Goal: Information Seeking & Learning: Learn about a topic

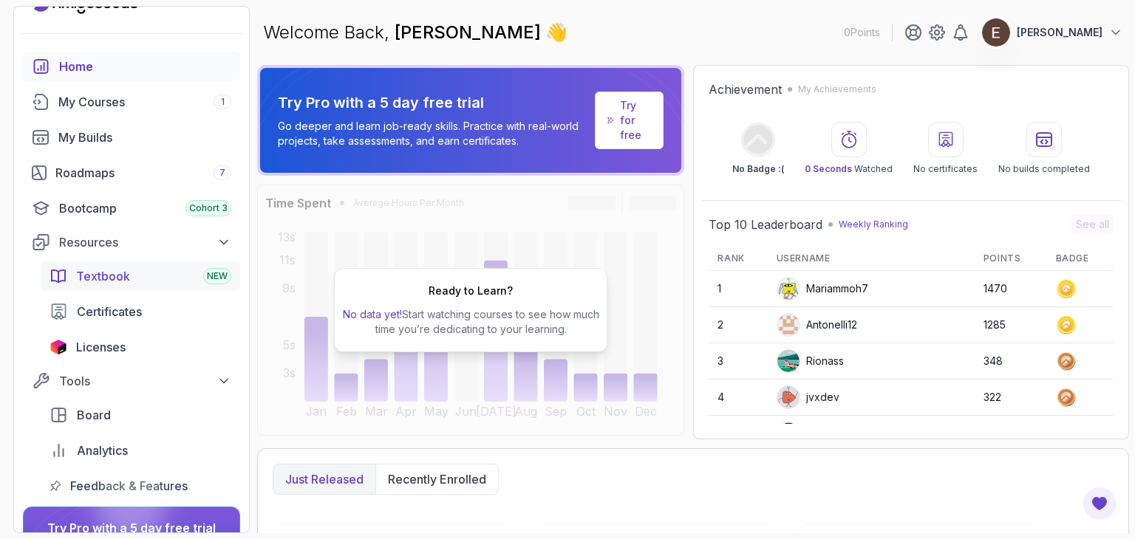
scroll to position [74, 0]
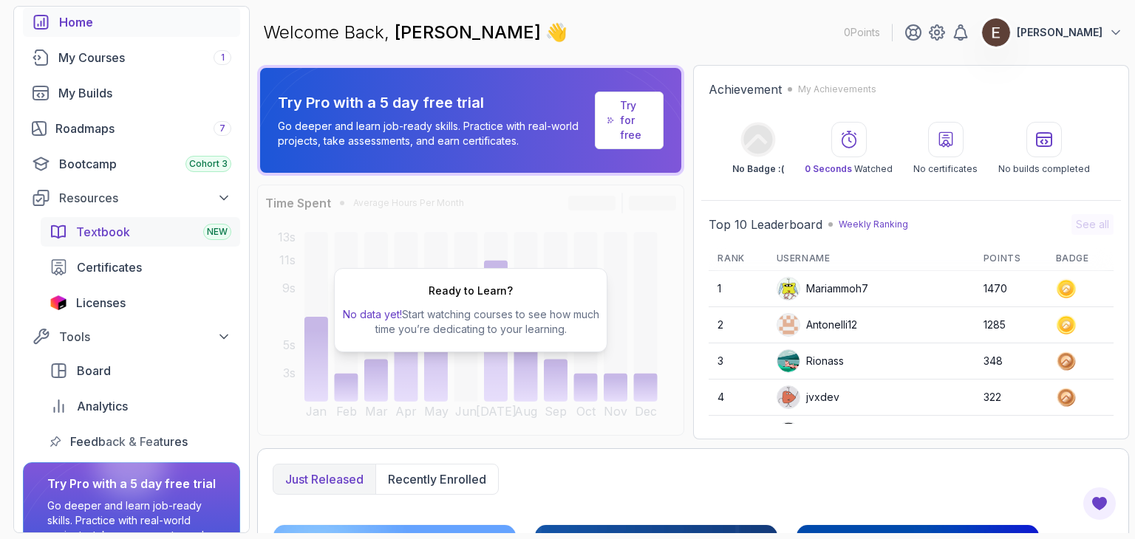
click at [109, 240] on link "Textbook NEW" at bounding box center [140, 232] width 199 height 30
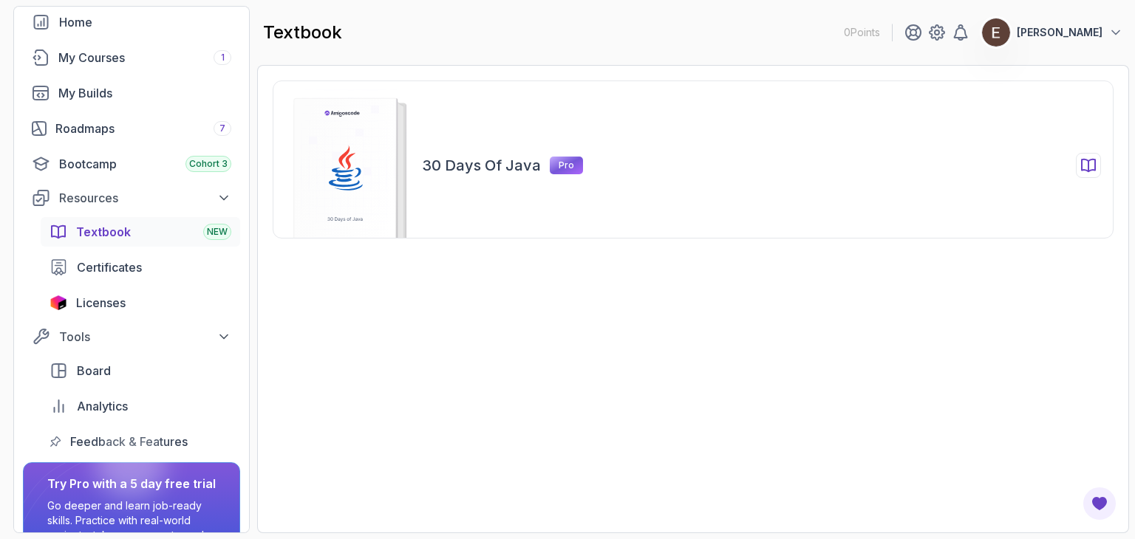
click at [489, 163] on h2 "30 Days of Java" at bounding box center [481, 165] width 119 height 21
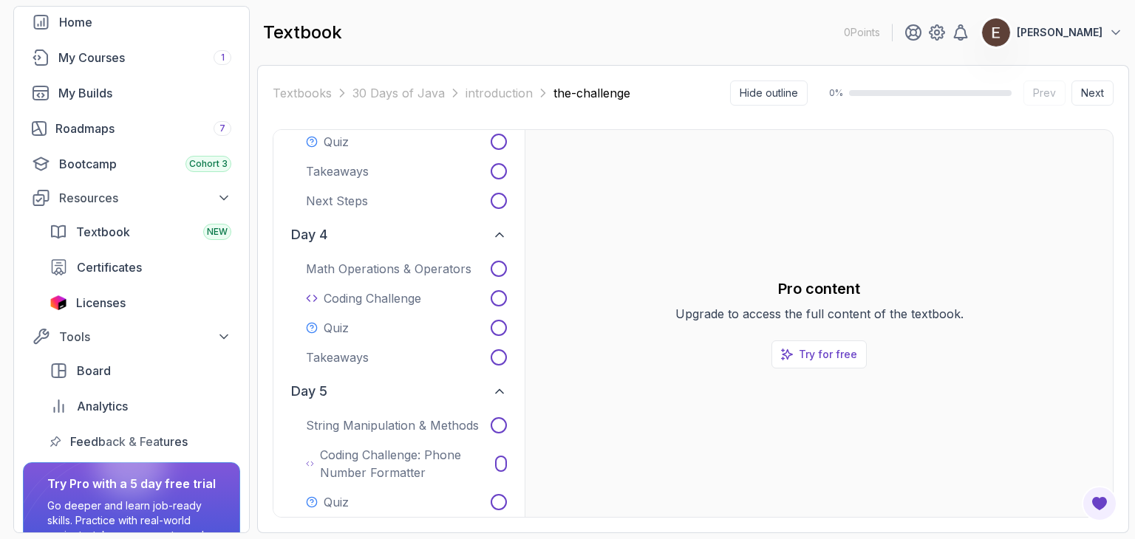
scroll to position [665, 0]
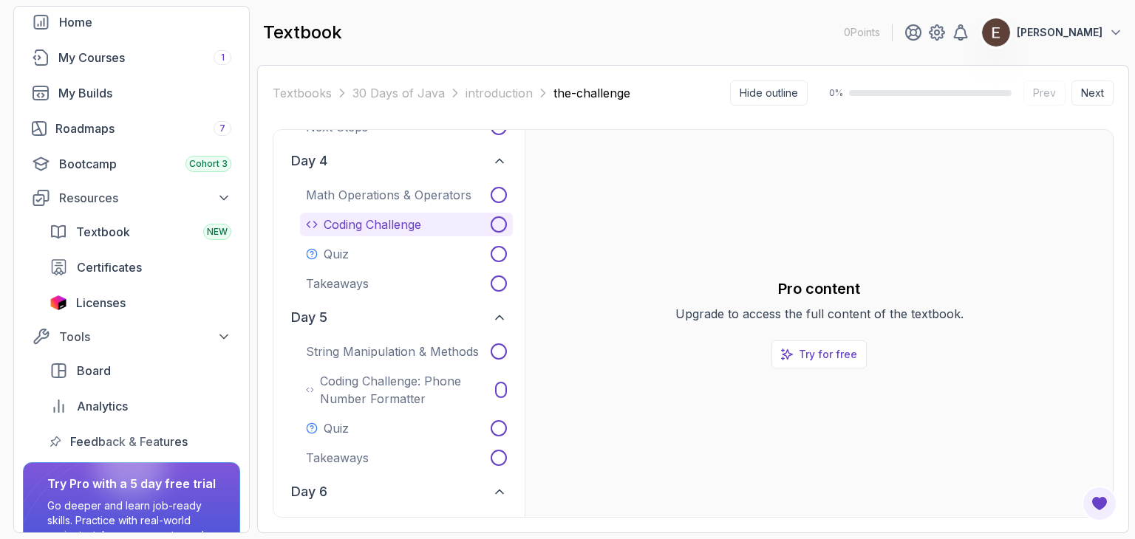
click at [345, 225] on p "Coding Challenge" at bounding box center [373, 225] width 98 height 18
click at [346, 222] on p "Coding Challenge" at bounding box center [373, 225] width 98 height 18
click at [499, 225] on icon at bounding box center [499, 225] width 12 height 12
click at [499, 224] on icon at bounding box center [498, 224] width 7 height 5
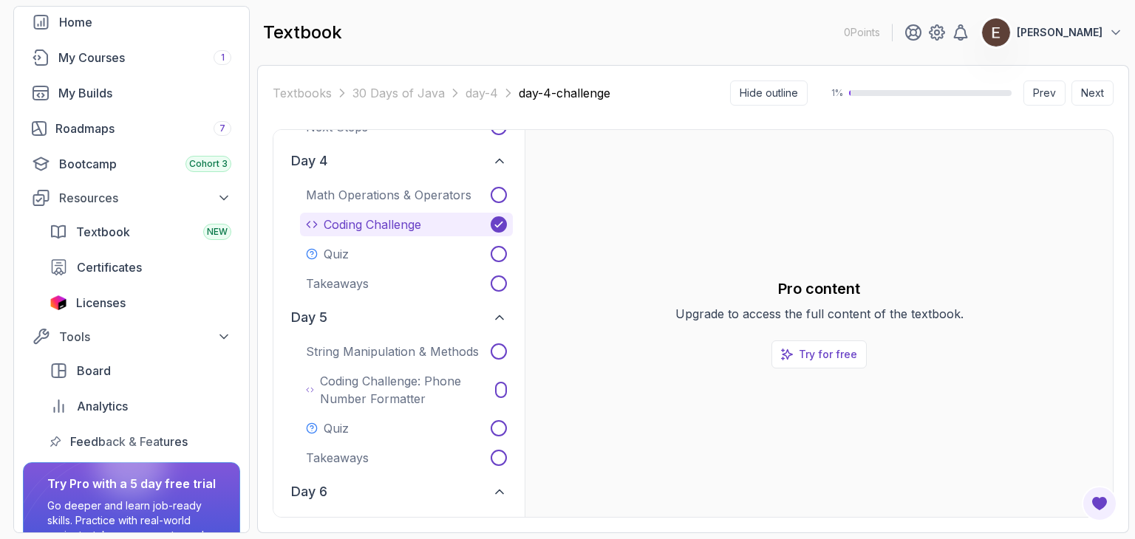
click at [360, 226] on p "Coding Challenge" at bounding box center [373, 225] width 98 height 18
click at [352, 261] on button "Quiz" at bounding box center [406, 254] width 213 height 24
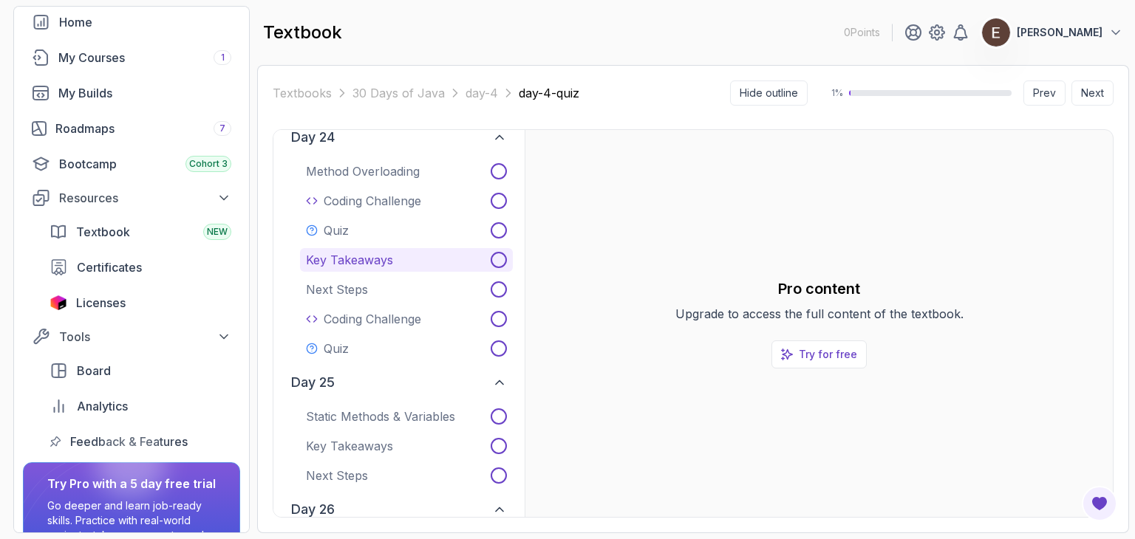
scroll to position [4981, 0]
